Goal: Task Accomplishment & Management: Use online tool/utility

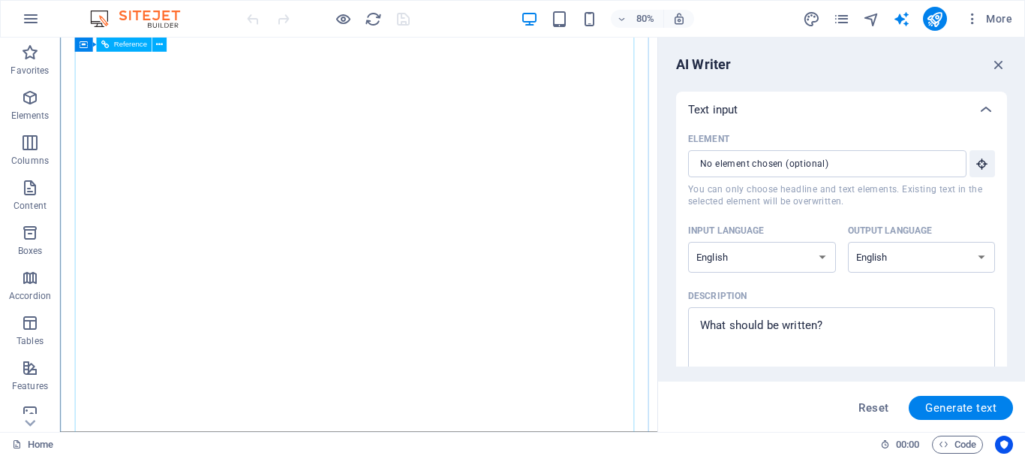
select select "English"
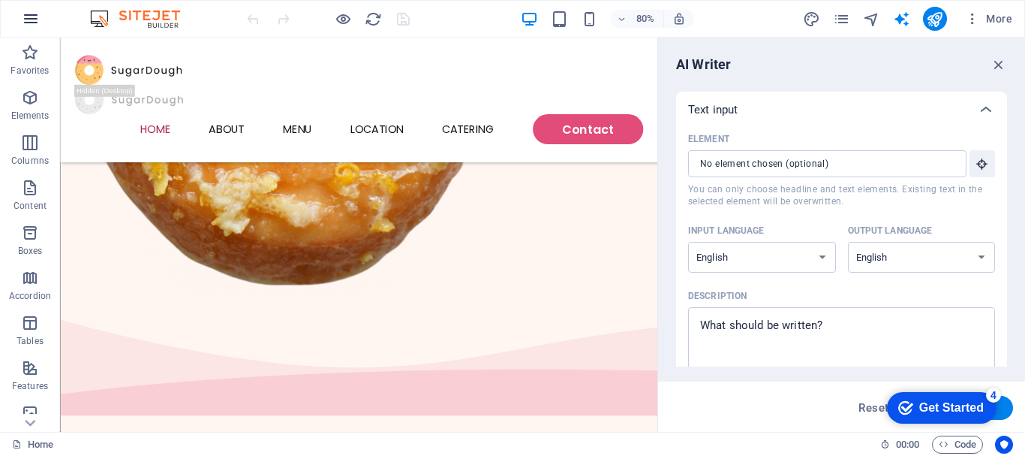
click at [40, 22] on button "button" at bounding box center [31, 19] width 36 height 36
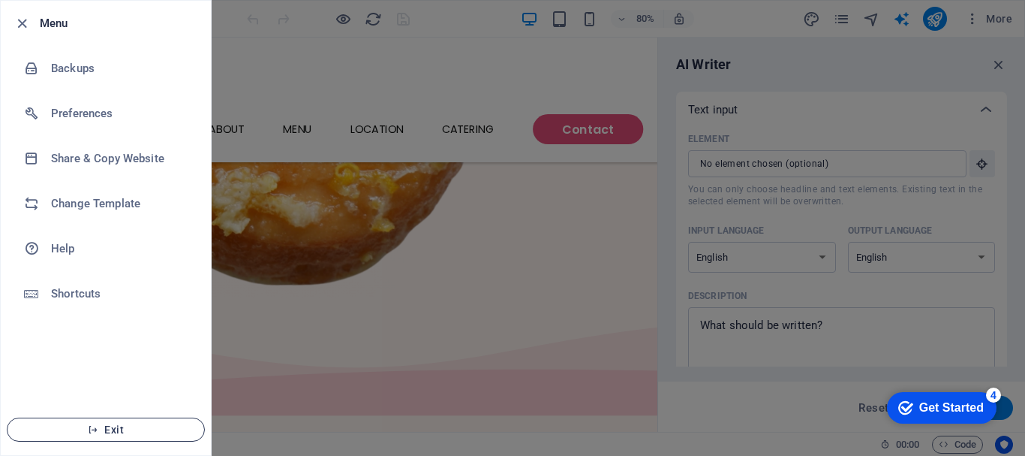
drag, startPoint x: 117, startPoint y: 430, endPoint x: 128, endPoint y: 423, distance: 12.9
click at [118, 429] on span "Exit" at bounding box center [106, 429] width 173 height 12
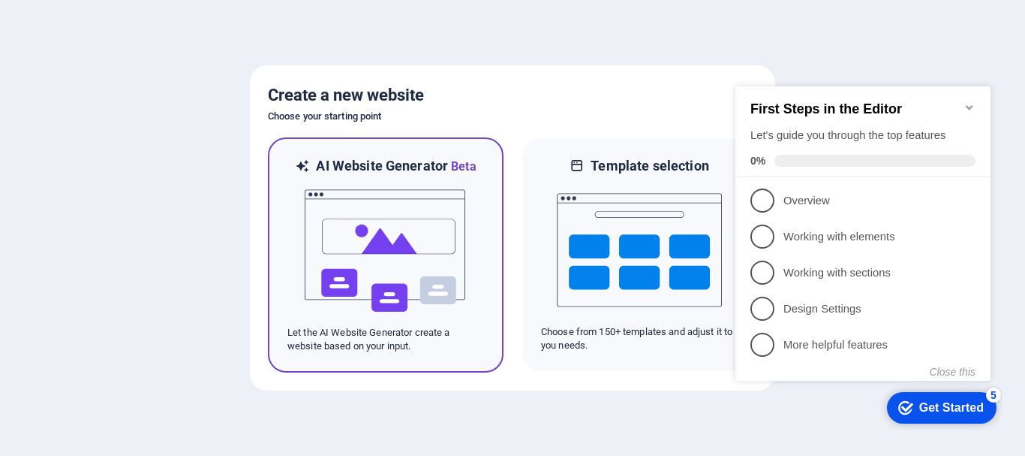
drag, startPoint x: 390, startPoint y: 166, endPoint x: 355, endPoint y: 203, distance: 51.0
click at [355, 203] on img at bounding box center [385, 251] width 165 height 150
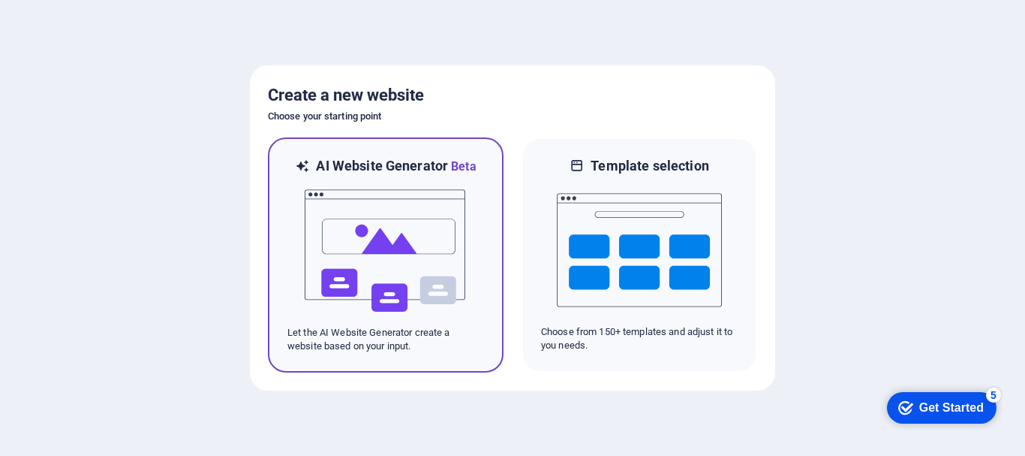
click at [390, 159] on h6 "AI Website Generator Beta" at bounding box center [396, 166] width 160 height 19
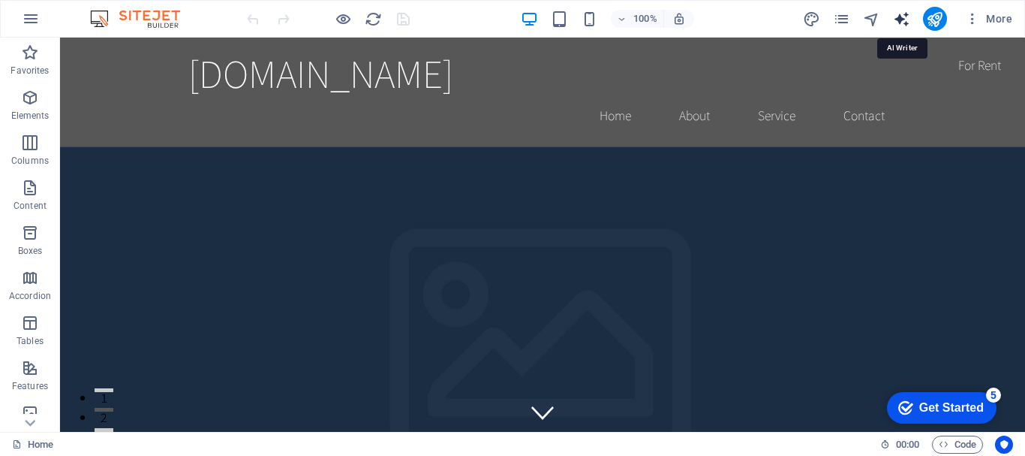
click at [0, 0] on icon "text_generator" at bounding box center [0, 0] width 0 height 0
select select "English"
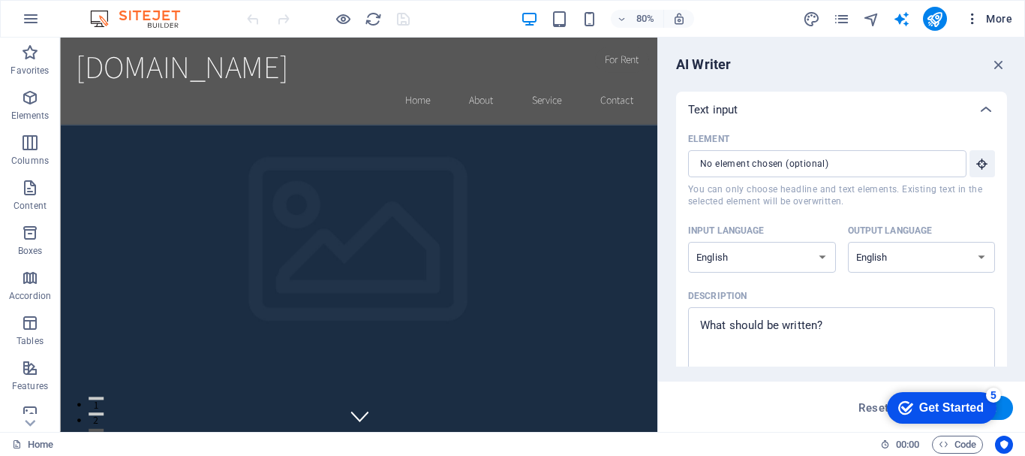
click at [0, 0] on span "More" at bounding box center [0, 0] width 0 height 0
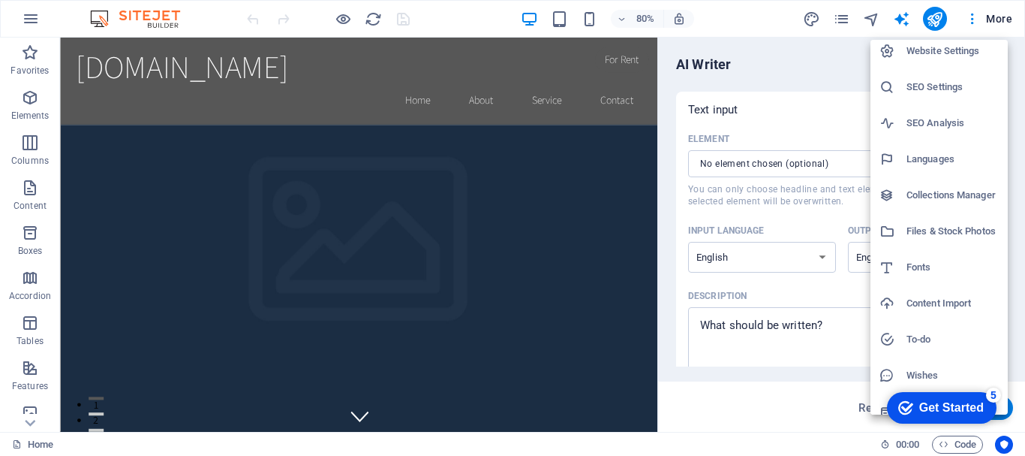
scroll to position [22, 0]
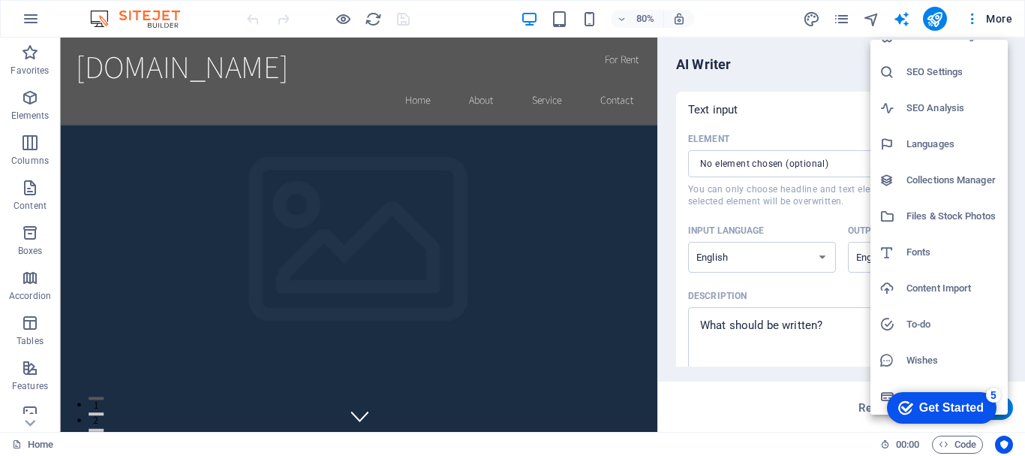
click at [0, 0] on h6 "Wishes" at bounding box center [0, 0] width 0 height 0
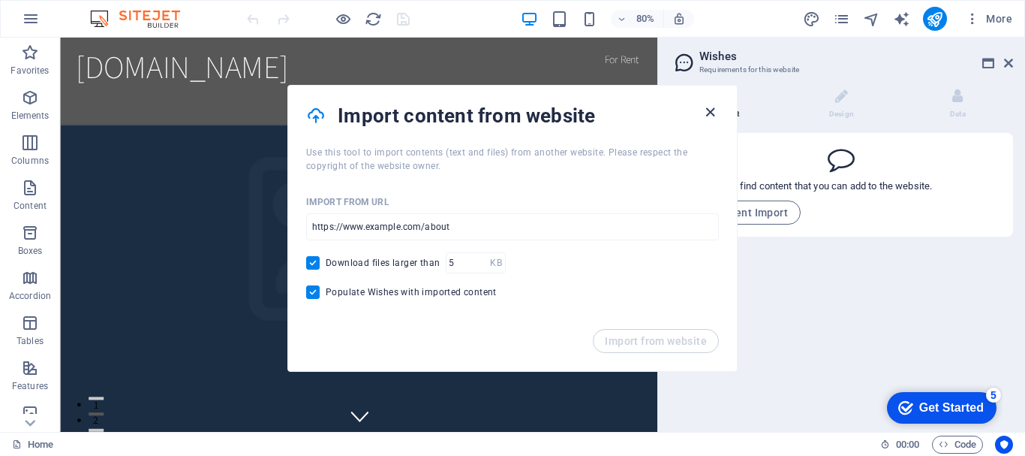
click at [710, 113] on icon "button" at bounding box center [710, 112] width 17 height 17
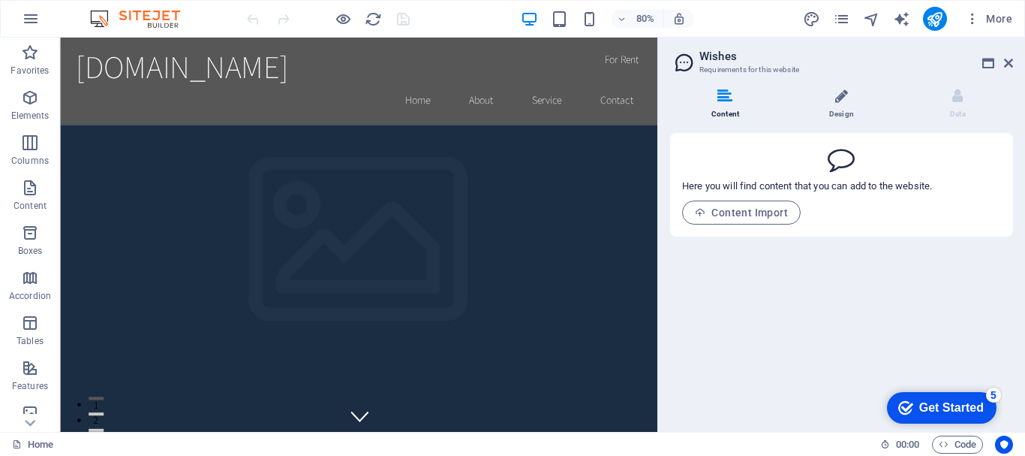
click at [828, 110] on li "Design" at bounding box center [845, 105] width 116 height 32
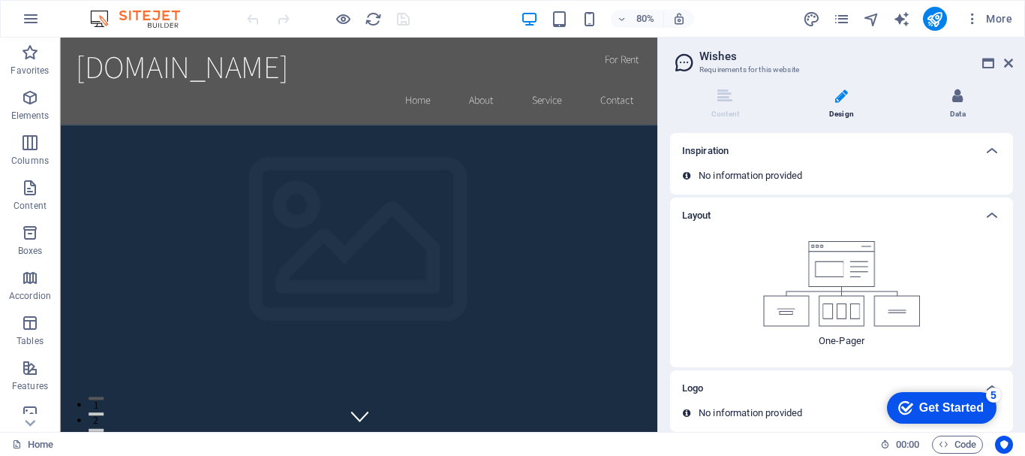
click at [956, 107] on span at bounding box center [958, 106] width 4 height 4
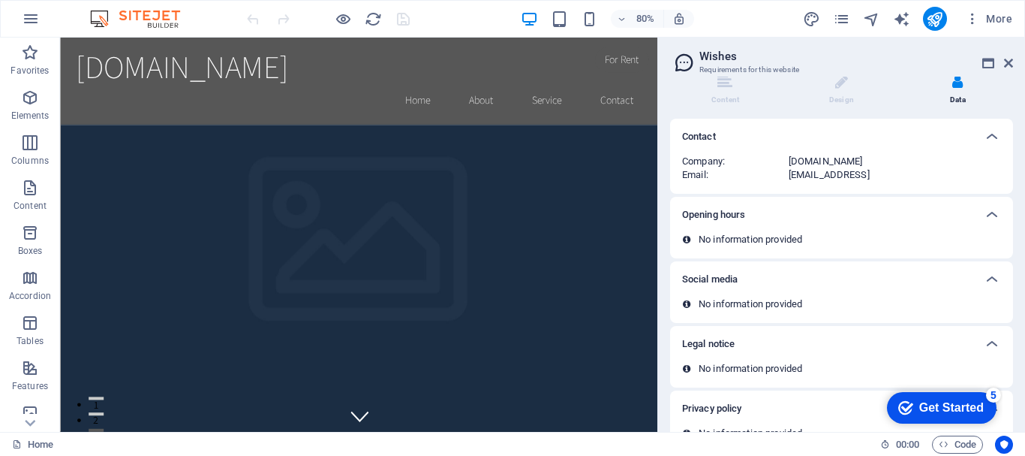
scroll to position [0, 0]
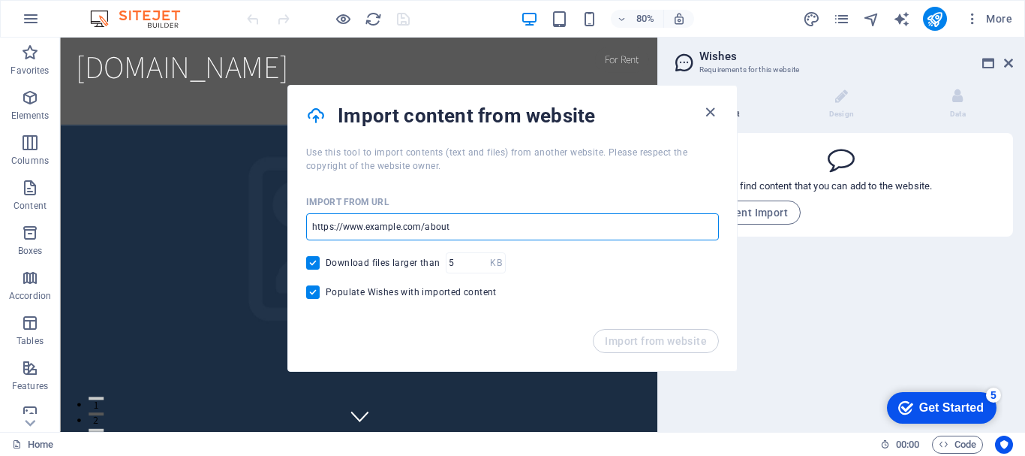
paste input "https://mizwill---kokomoko-65207.marketingblocks.ai/"
type input "https://mizwill---kokomoko-65207.marketingblocks.ai/"
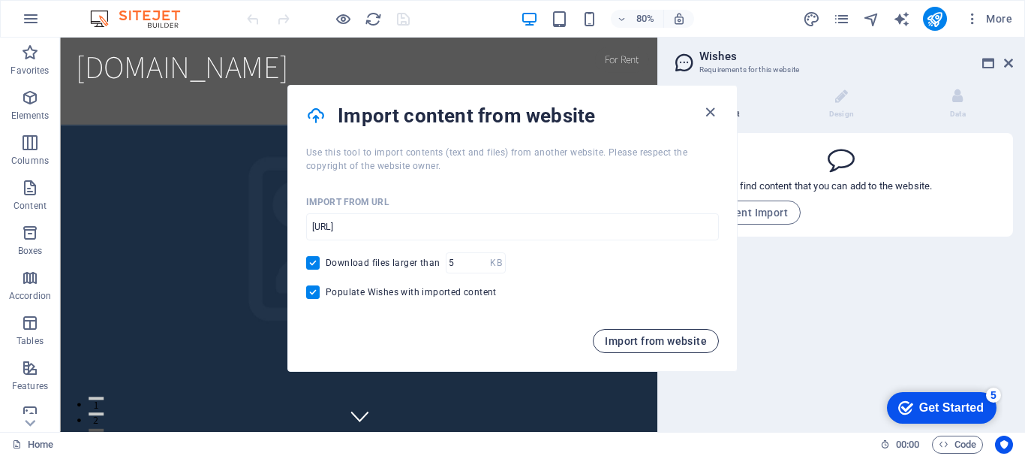
click at [0, 0] on span "Import from website" at bounding box center [0, 0] width 0 height 0
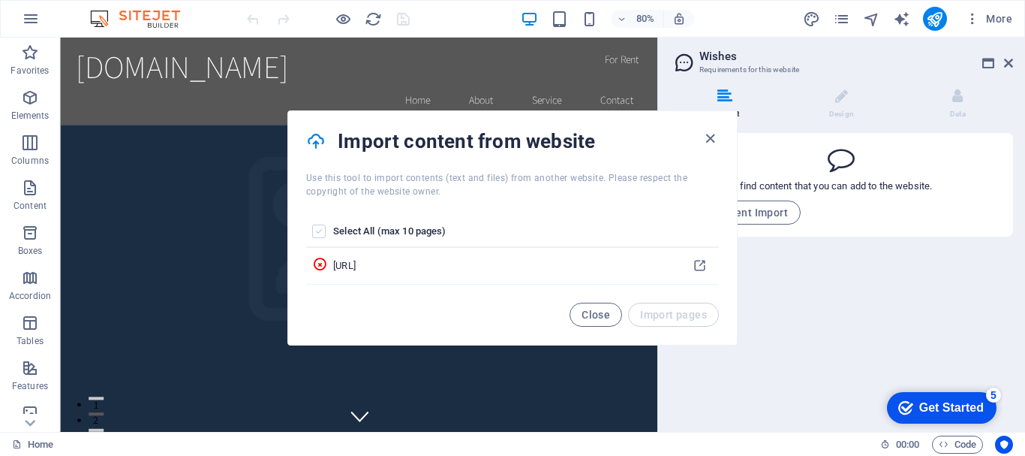
click at [0, 0] on span "Close" at bounding box center [0, 0] width 0 height 0
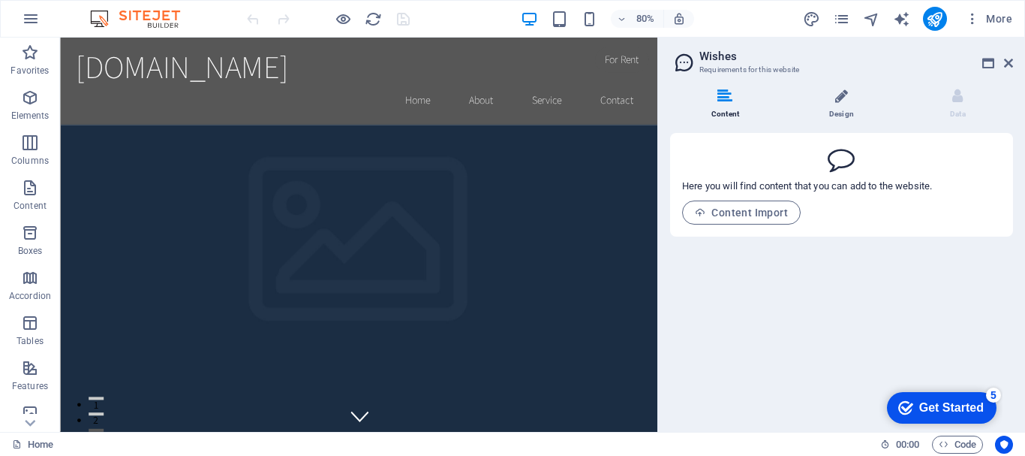
click at [835, 111] on li "Design" at bounding box center [845, 105] width 116 height 32
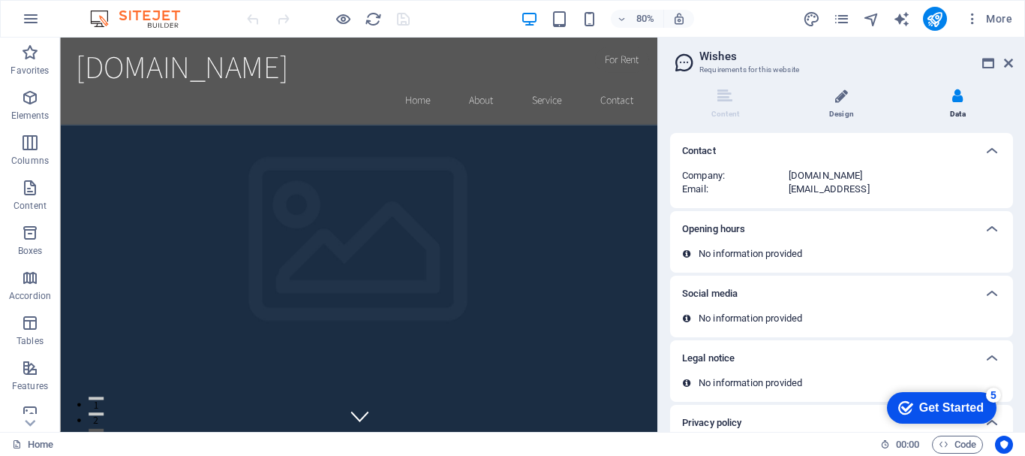
click at [839, 113] on li "Design" at bounding box center [845, 105] width 116 height 32
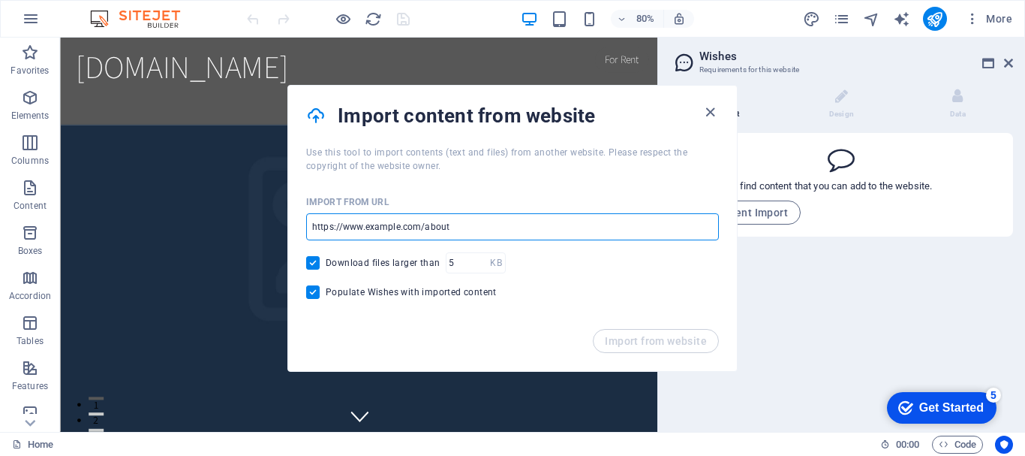
paste input "https://mizwill---kokomoko-65207.marketingblocks.ai/"
type input "https://mizwill---kokomoko-65207.marketingblocks.ai"
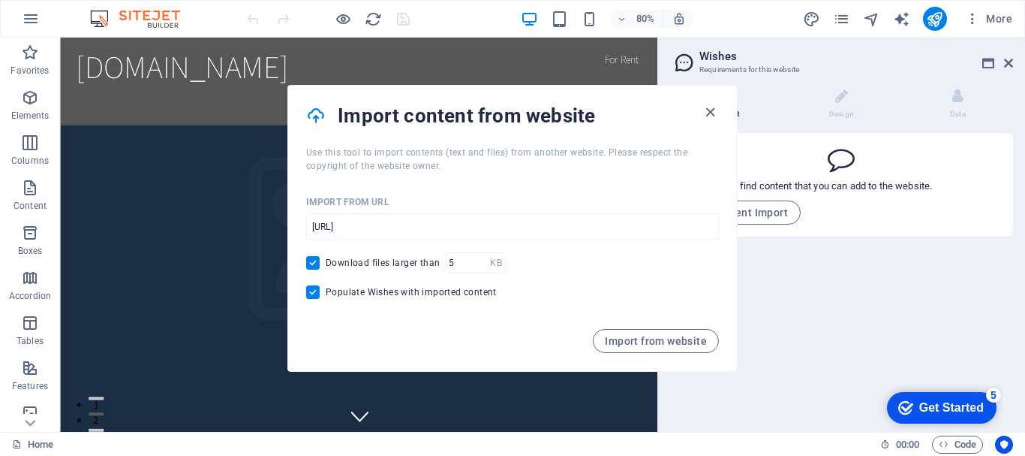
click at [604, 197] on div "Import from URL" at bounding box center [512, 202] width 413 height 23
click at [0, 0] on span "Import from website" at bounding box center [0, 0] width 0 height 0
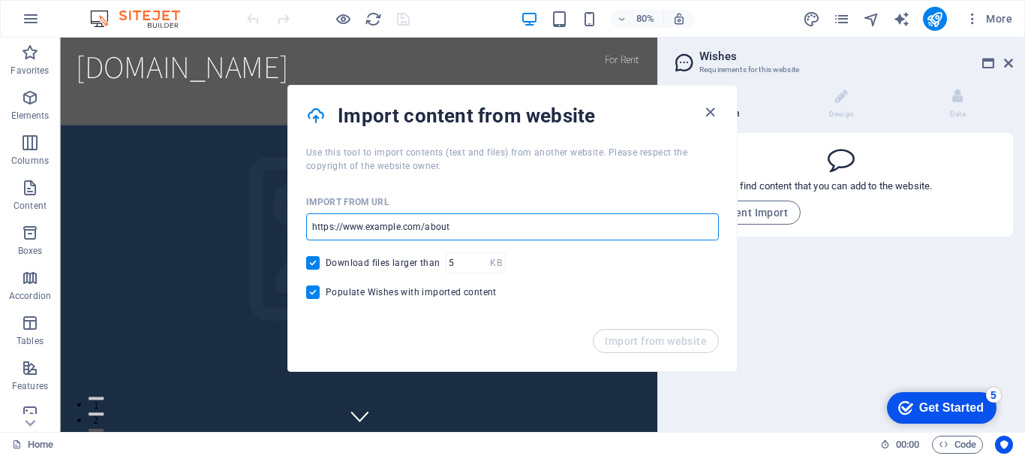
drag, startPoint x: 321, startPoint y: 228, endPoint x: 562, endPoint y: 224, distance: 241.7
type input "https://mizwill---kokomoko-65207.marketingblocks.ai/"
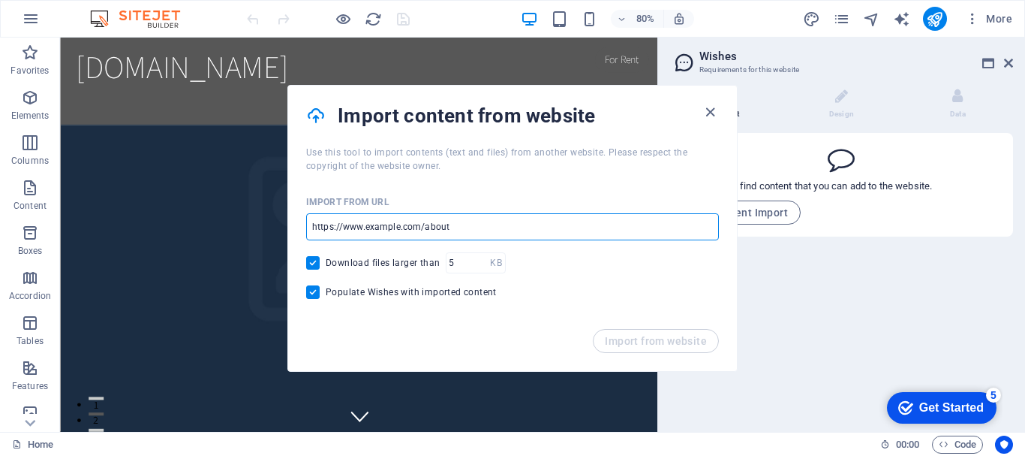
paste input "https://kokomoko.com.au/"
type input "https://kokomoko.com.au/"
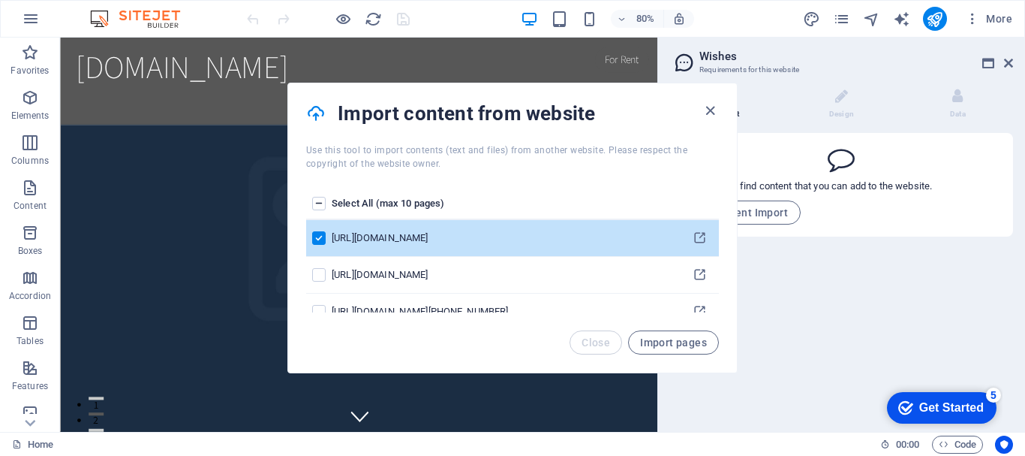
click at [318, 201] on label "pages list" at bounding box center [319, 204] width 14 height 14
click at [0, 0] on input "pages list" at bounding box center [0, 0] width 0 height 0
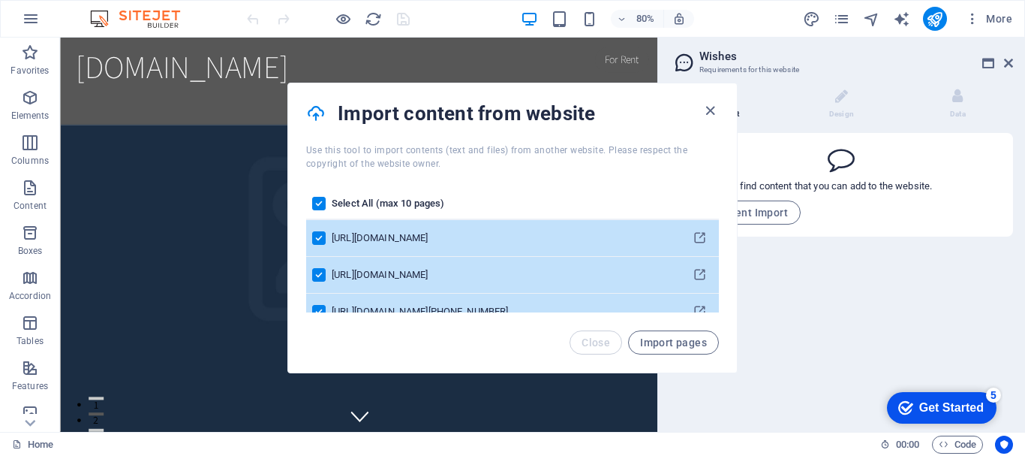
drag, startPoint x: 654, startPoint y: 348, endPoint x: 672, endPoint y: 343, distance: 18.6
click at [655, 346] on span "Import pages" at bounding box center [673, 342] width 67 height 12
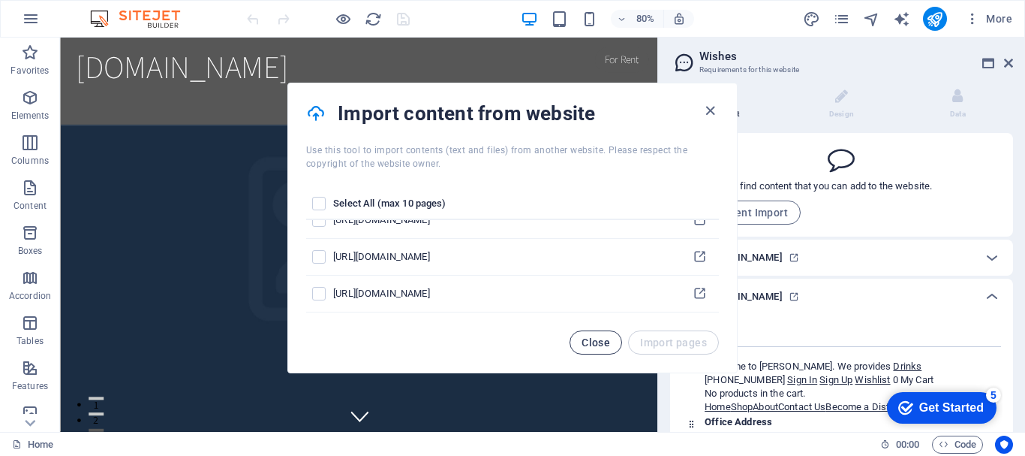
click at [602, 337] on span "Close" at bounding box center [596, 342] width 29 height 12
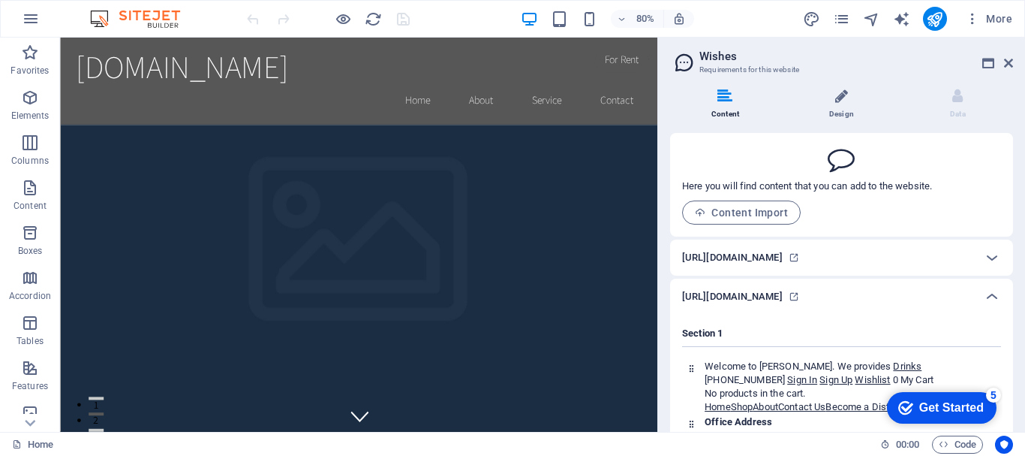
click at [839, 107] on li "Design" at bounding box center [845, 105] width 116 height 32
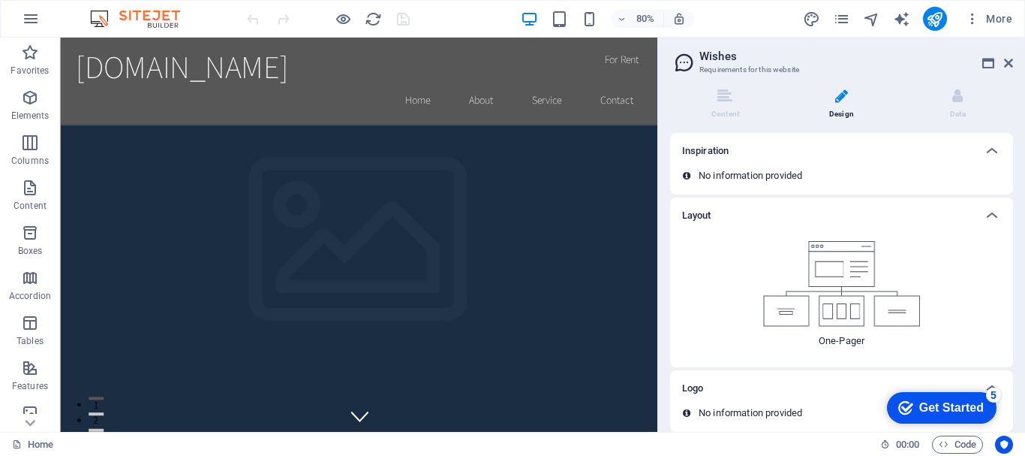
click at [0, 0] on p "No information provided" at bounding box center [0, 0] width 0 height 0
click at [0, 0] on icon at bounding box center [0, 0] width 0 height 0
click at [0, 0] on p "No information provided" at bounding box center [0, 0] width 0 height 0
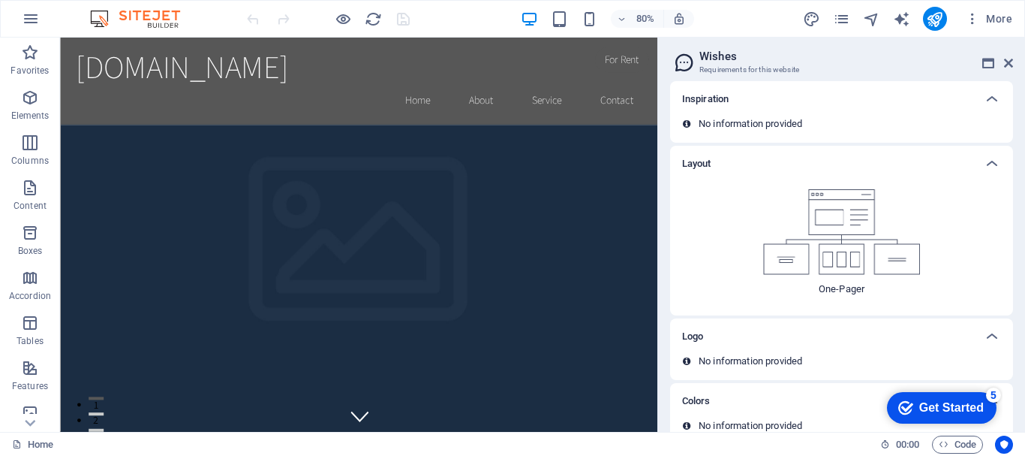
scroll to position [77, 0]
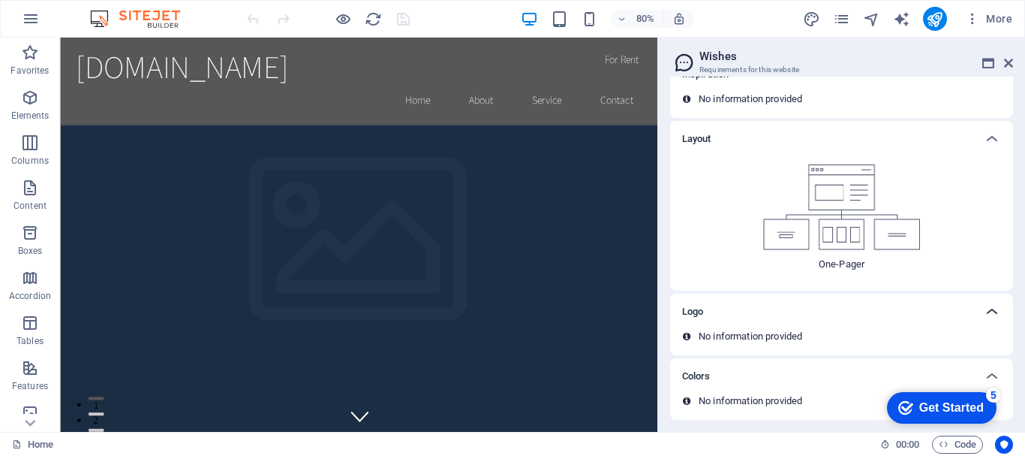
click at [989, 313] on icon at bounding box center [992, 312] width 18 height 18
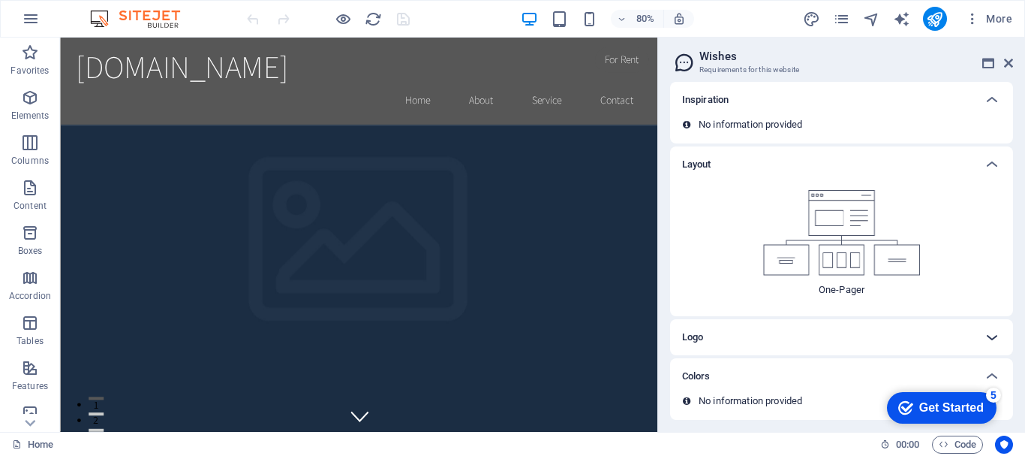
scroll to position [51, 0]
click at [983, 333] on icon at bounding box center [992, 337] width 18 height 18
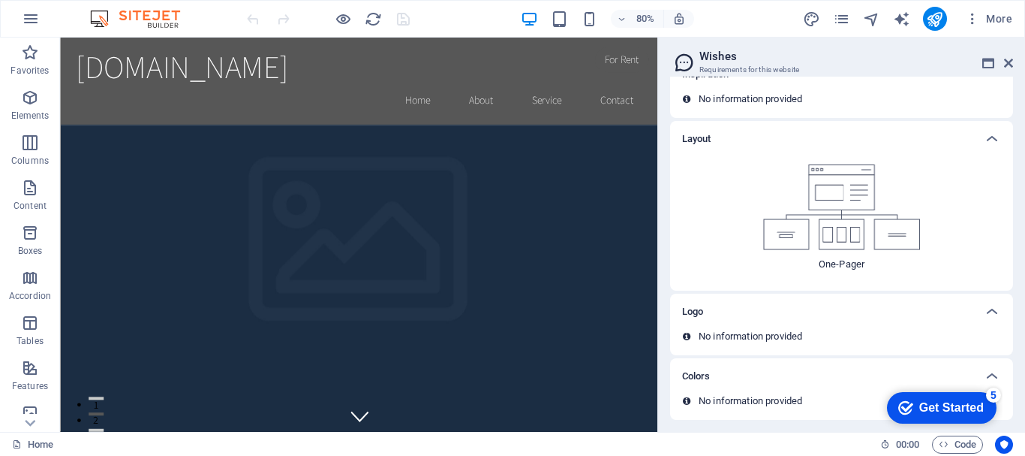
scroll to position [0, 0]
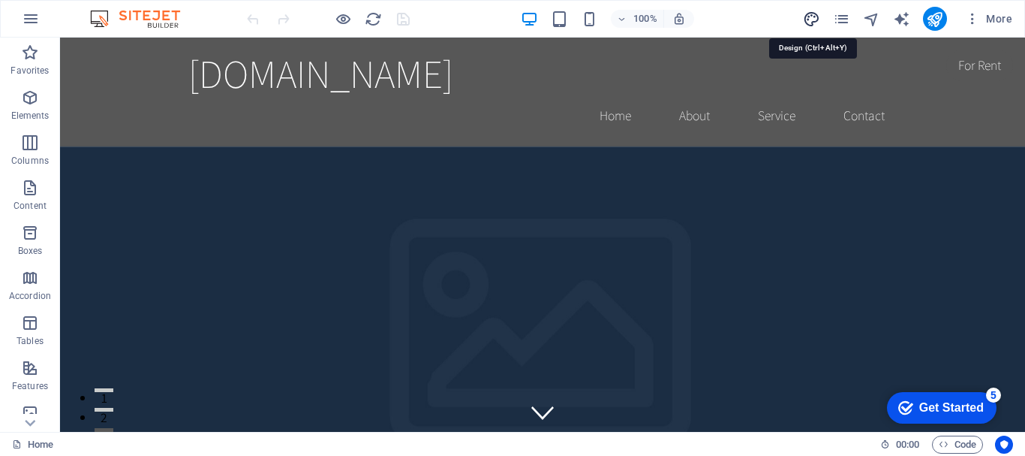
click at [813, 18] on icon "design" at bounding box center [811, 19] width 17 height 17
select select "rem"
select select "200"
select select "px"
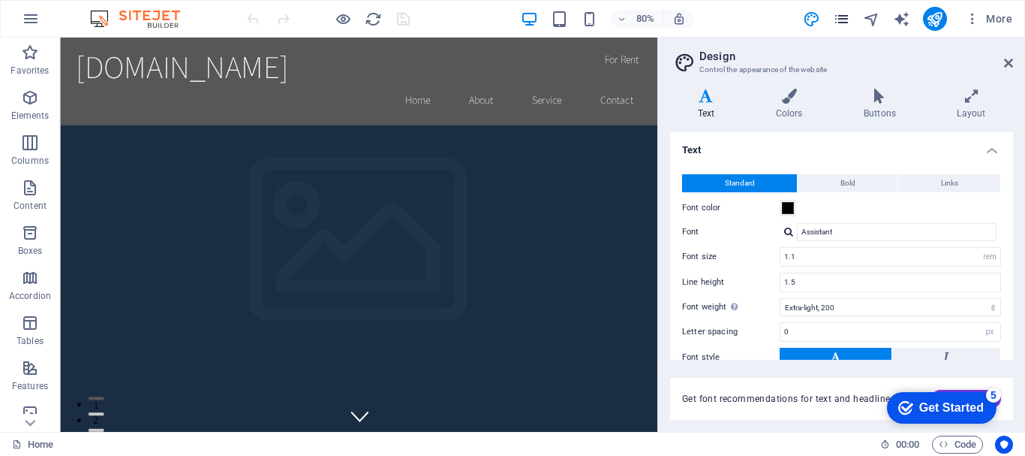
click at [843, 25] on icon "pages" at bounding box center [841, 19] width 17 height 17
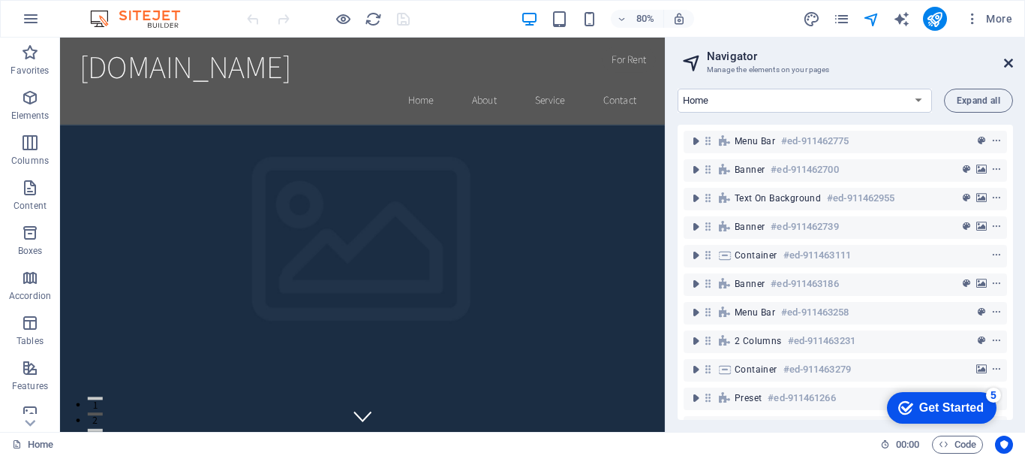
click at [1005, 64] on icon at bounding box center [1008, 63] width 9 height 12
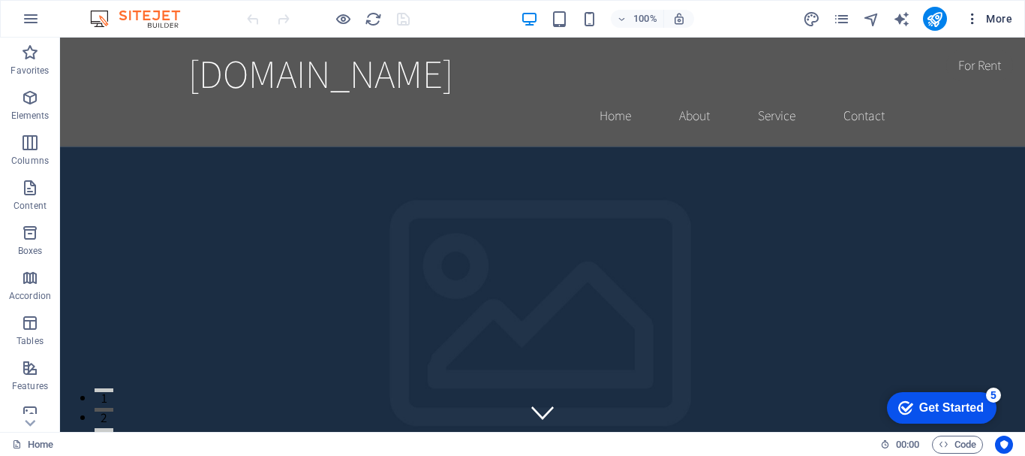
click at [0, 0] on span "More" at bounding box center [0, 0] width 0 height 0
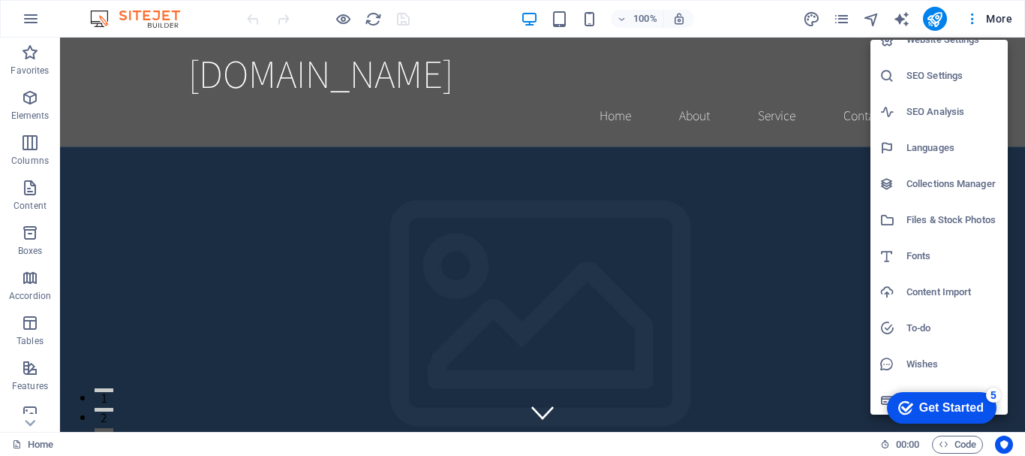
scroll to position [22, 0]
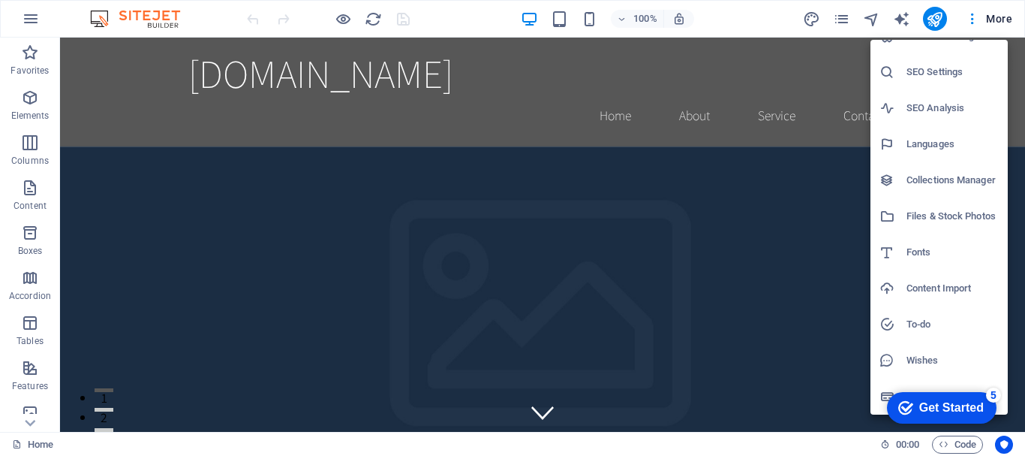
click at [935, 286] on h6 "Content Import" at bounding box center [953, 288] width 92 height 18
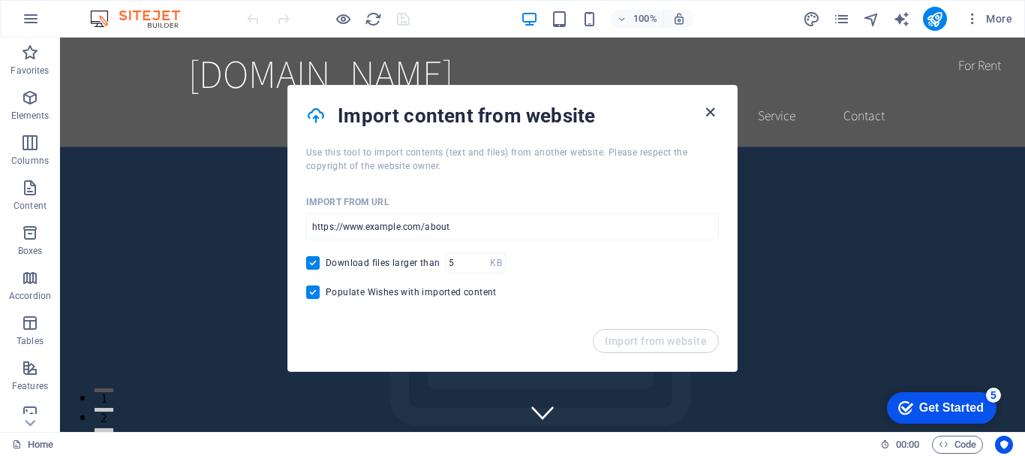
click at [703, 109] on icon "button" at bounding box center [710, 112] width 17 height 17
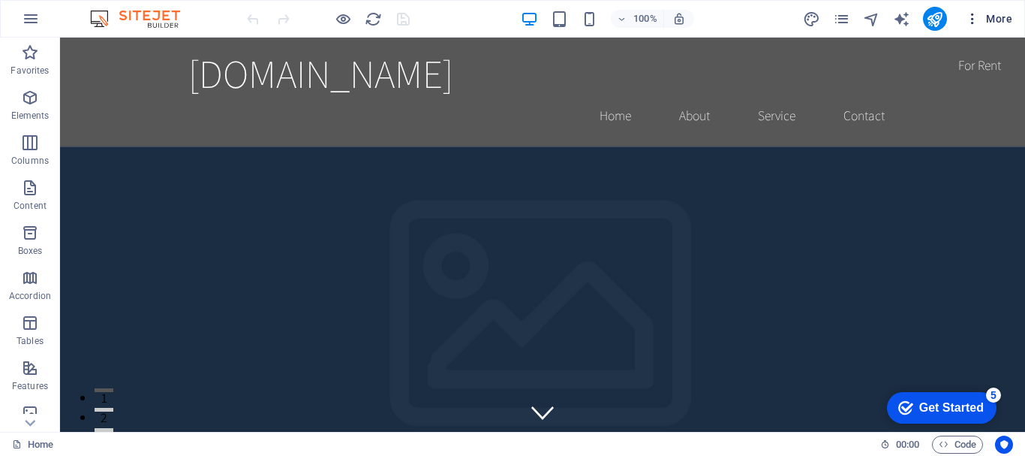
click at [0, 0] on span "More" at bounding box center [0, 0] width 0 height 0
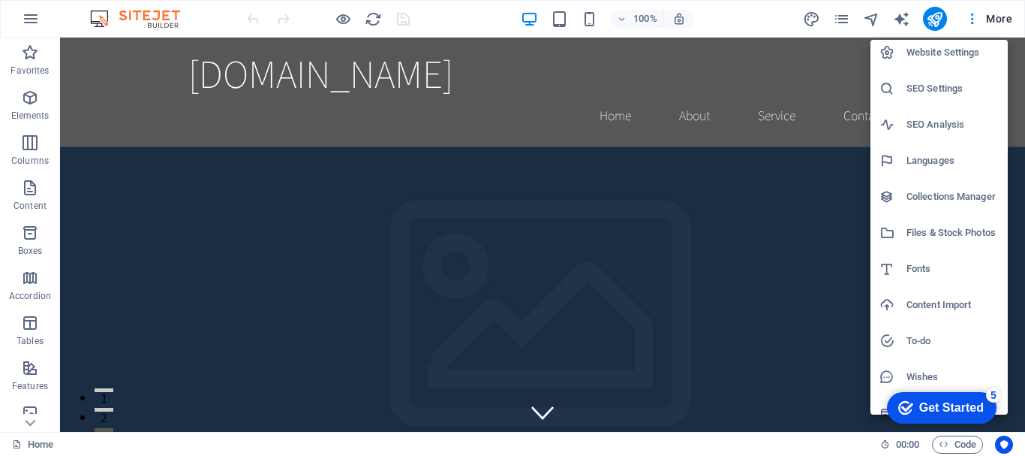
scroll to position [0, 0]
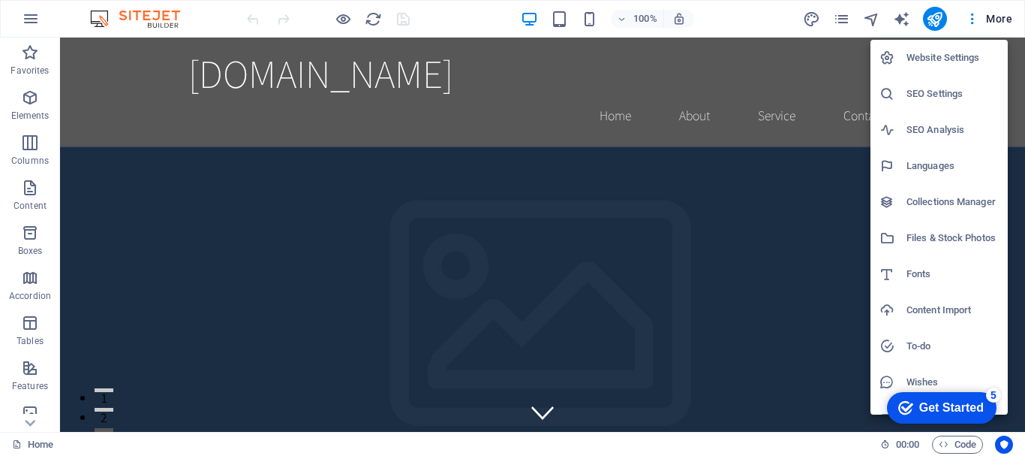
click at [951, 59] on h6 "Website Settings" at bounding box center [953, 58] width 92 height 18
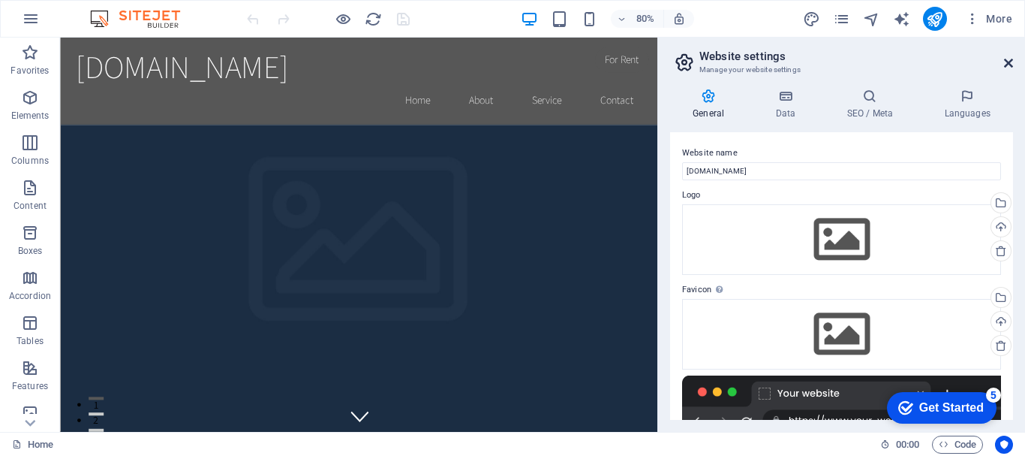
click at [1006, 65] on icon at bounding box center [1008, 63] width 9 height 12
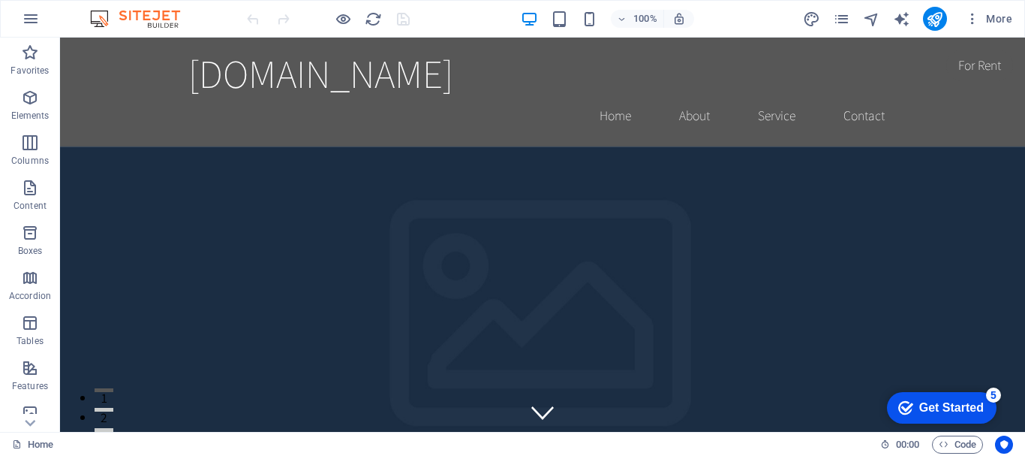
click at [926, 414] on div "Get Started" at bounding box center [952, 408] width 65 height 14
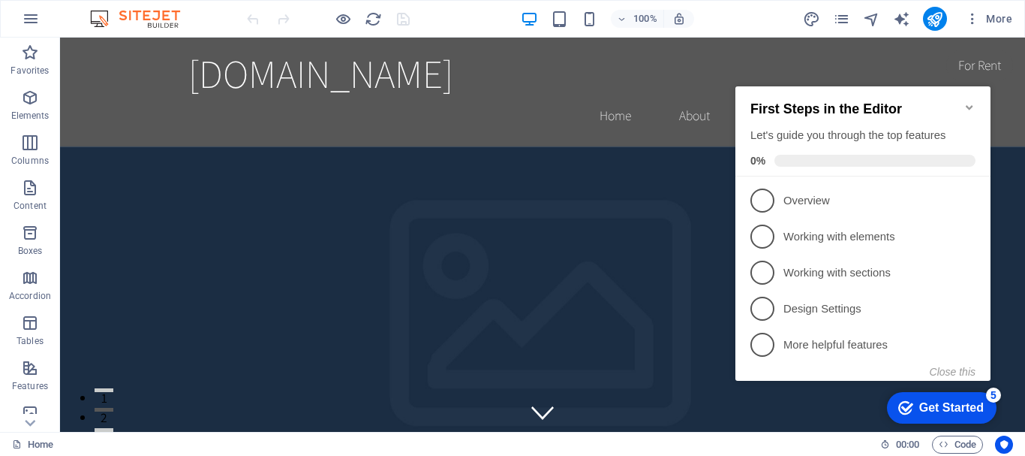
click at [968, 104] on icon "Minimize checklist" at bounding box center [970, 107] width 12 height 12
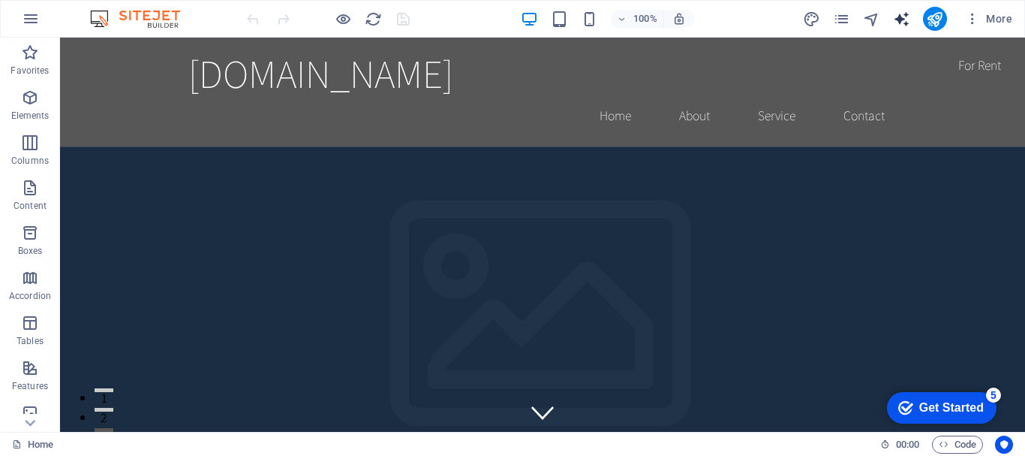
click at [911, 26] on span "text_generator" at bounding box center [902, 19] width 18 height 17
select select "English"
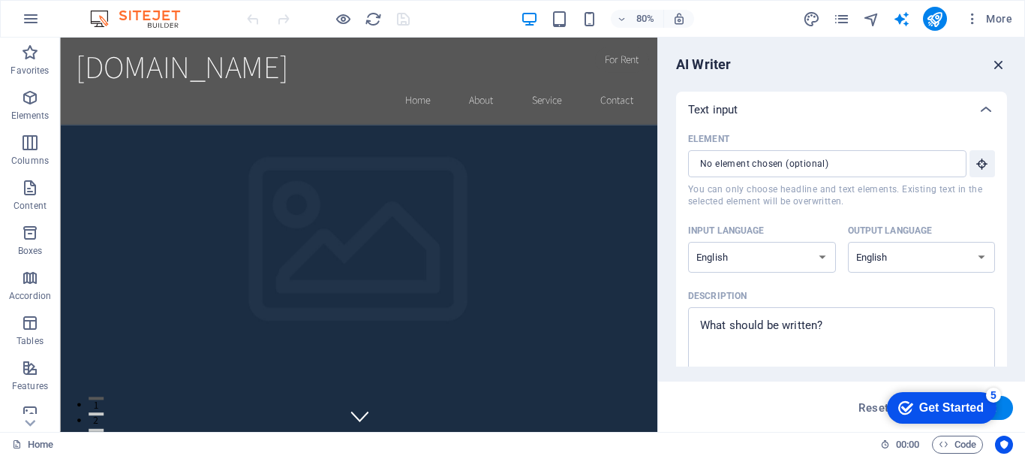
click at [1001, 66] on icon "button" at bounding box center [999, 64] width 17 height 17
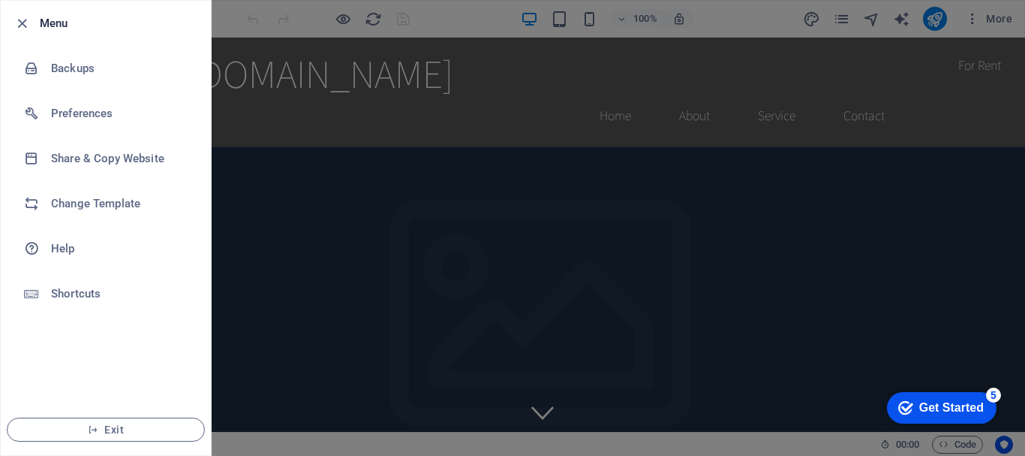
click at [429, 252] on div at bounding box center [512, 228] width 1025 height 456
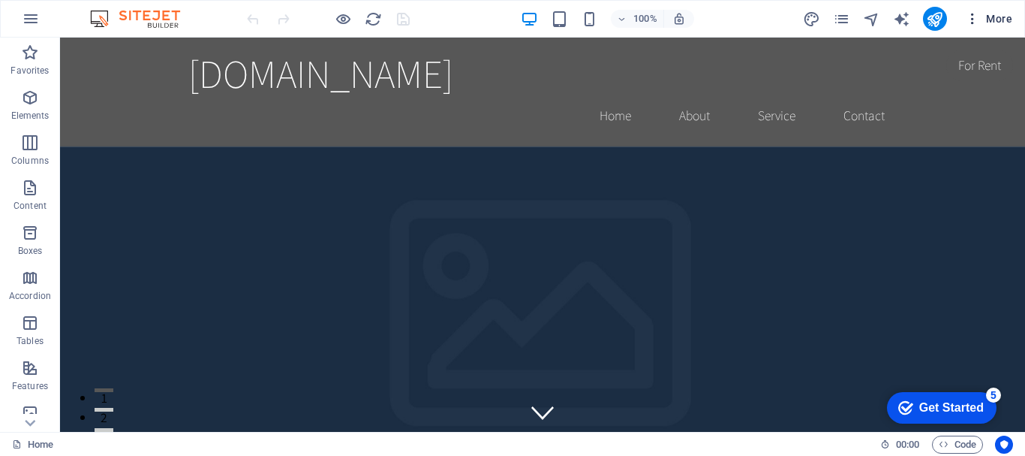
click at [979, 26] on icon "button" at bounding box center [972, 18] width 15 height 15
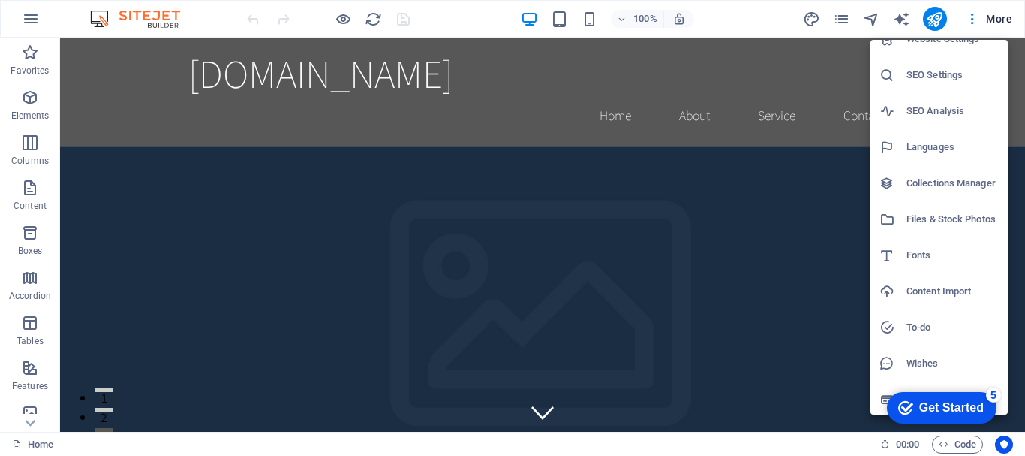
scroll to position [22, 0]
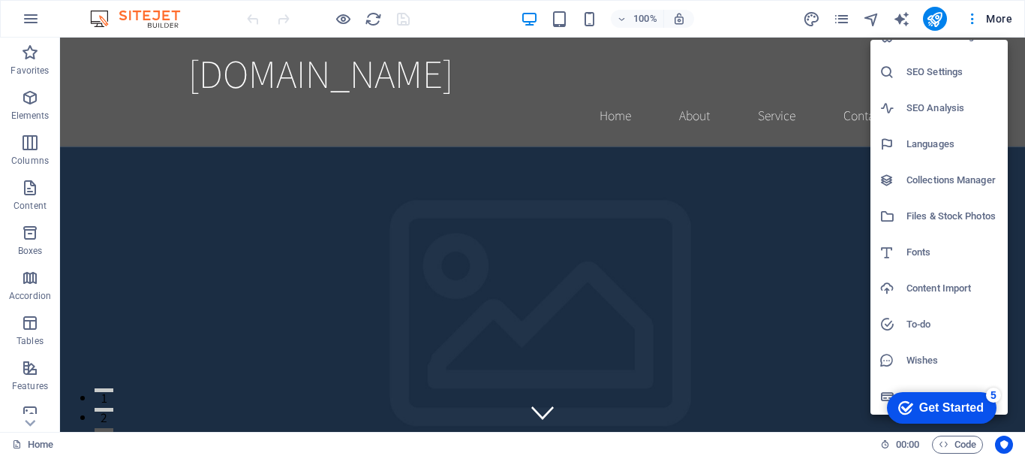
click at [877, 395] on div "checkmark Get Started 5 First Steps in the Editor Let's guide you through the t…" at bounding box center [939, 406] width 128 height 45
click at [941, 380] on li "Data" at bounding box center [939, 396] width 137 height 36
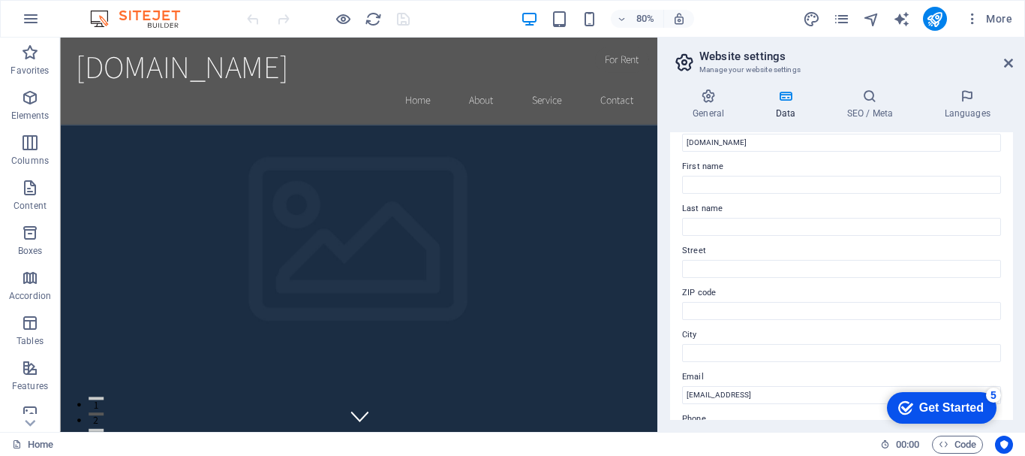
scroll to position [0, 0]
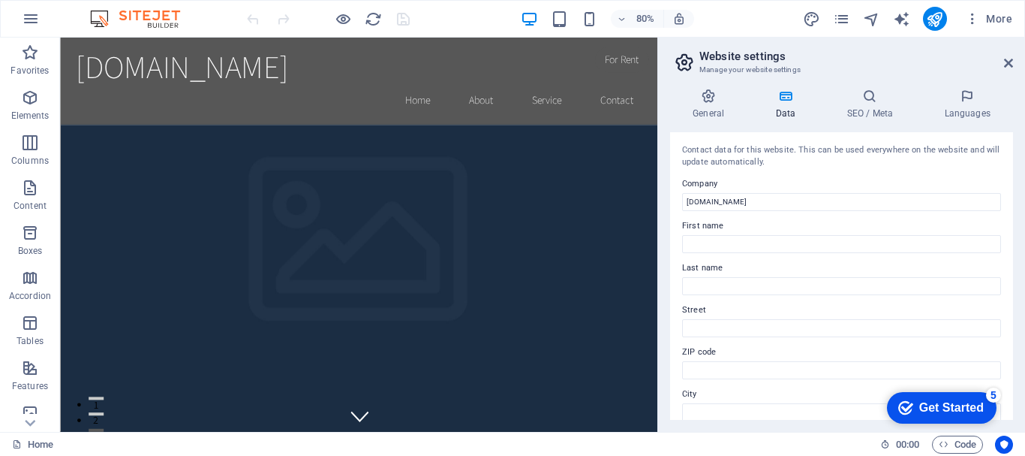
click at [774, 98] on icon at bounding box center [785, 96] width 65 height 15
click at [870, 115] on h4 "SEO / Meta" at bounding box center [873, 105] width 98 height 32
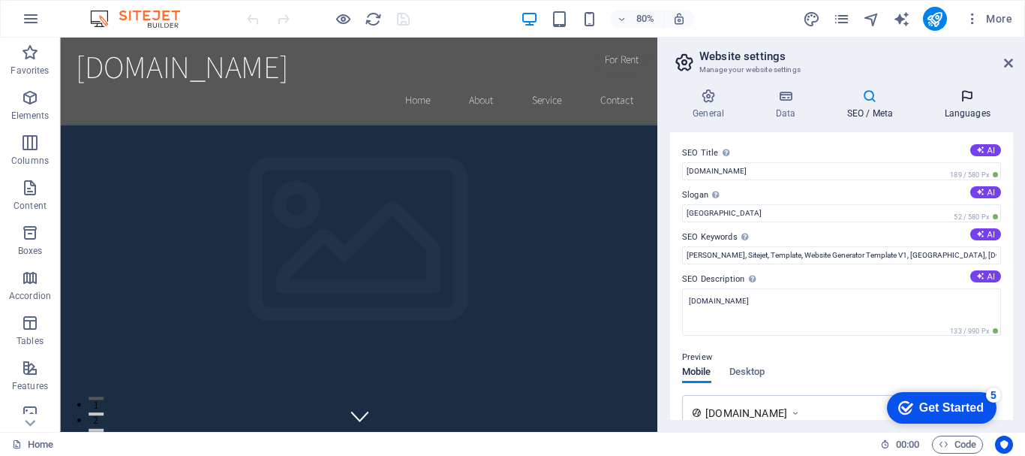
click at [956, 107] on h4 "Languages" at bounding box center [968, 105] width 92 height 32
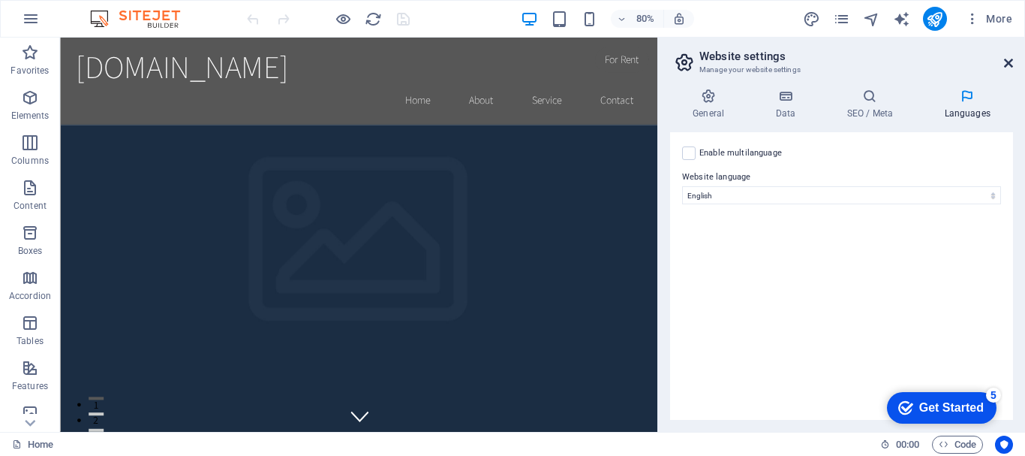
drag, startPoint x: 1005, startPoint y: 62, endPoint x: 838, endPoint y: 136, distance: 182.5
click at [1005, 62] on icon at bounding box center [1008, 63] width 9 height 12
